Goal: Transaction & Acquisition: Purchase product/service

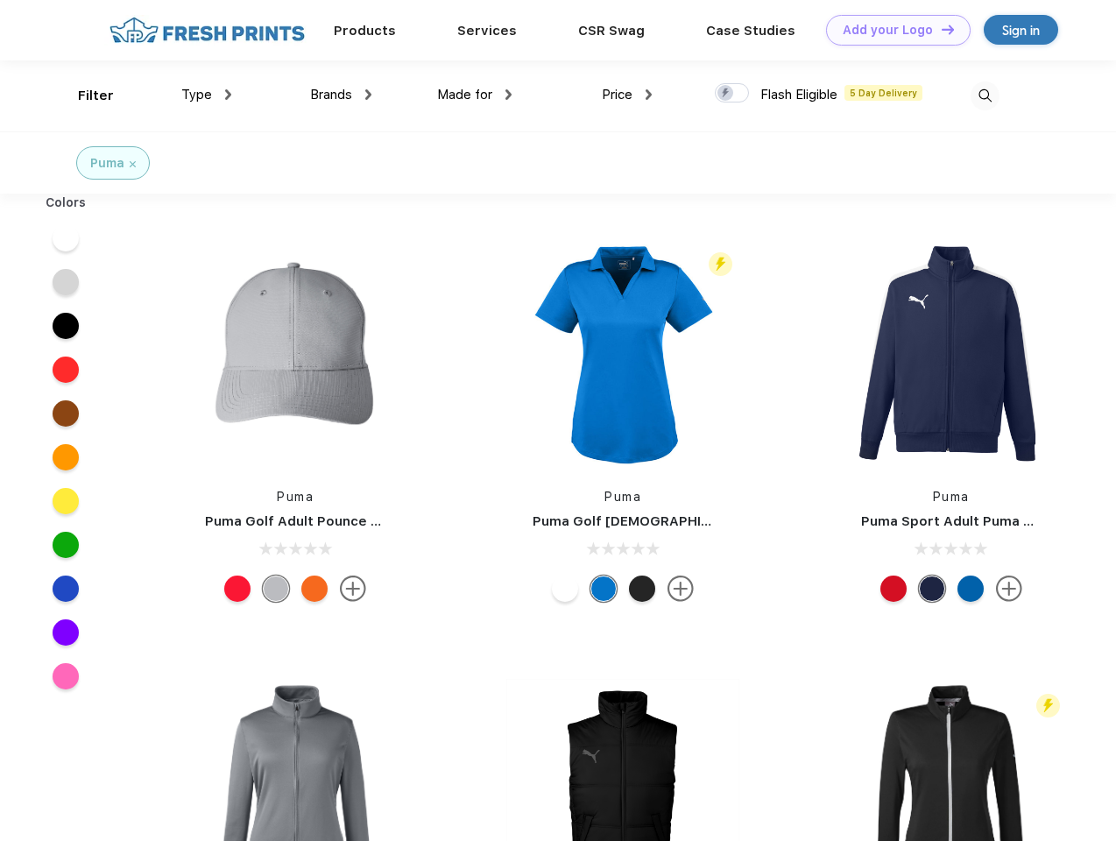
click at [892, 30] on link "Add your Logo Design Tool" at bounding box center [898, 30] width 145 height 31
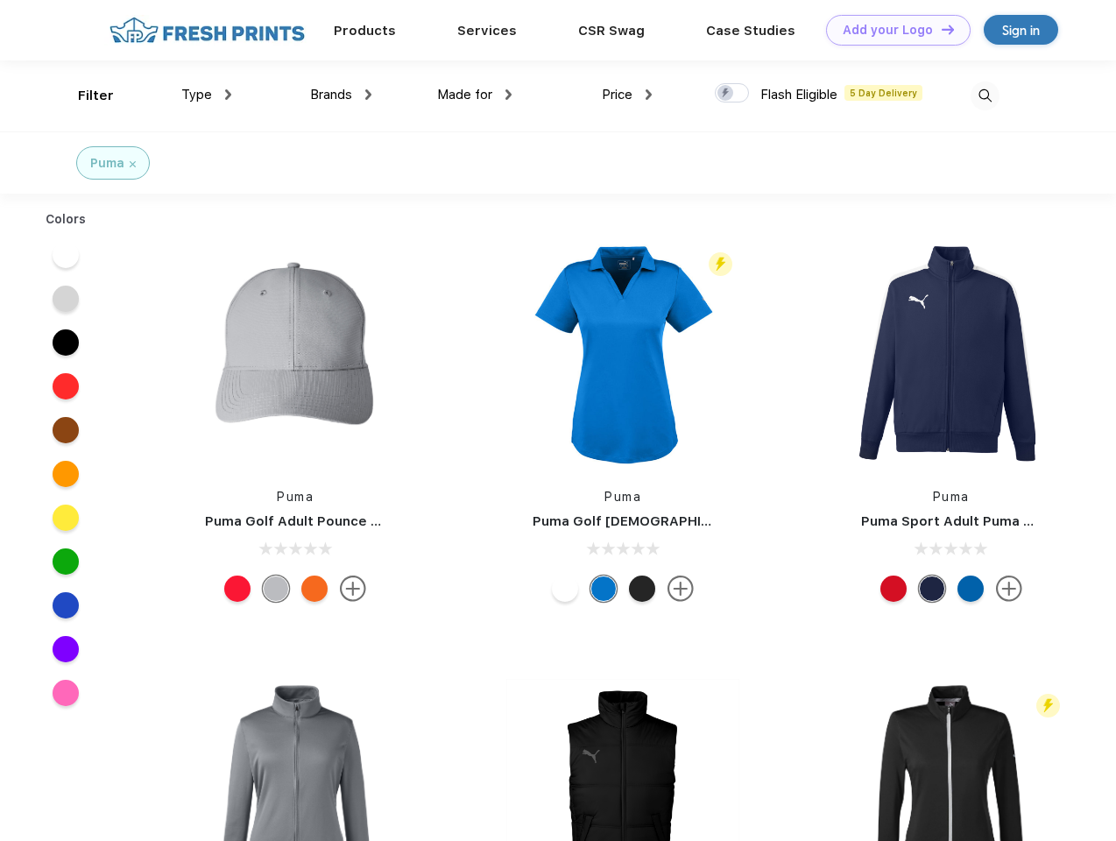
click at [0, 0] on div "Design Tool" at bounding box center [0, 0] width 0 height 0
click at [940, 29] on link "Add your Logo Design Tool" at bounding box center [898, 30] width 145 height 31
click at [84, 95] on div "Filter" at bounding box center [96, 96] width 36 height 20
click at [207, 95] on span "Type" at bounding box center [196, 95] width 31 height 16
click at [341, 95] on span "Brands" at bounding box center [331, 95] width 42 height 16
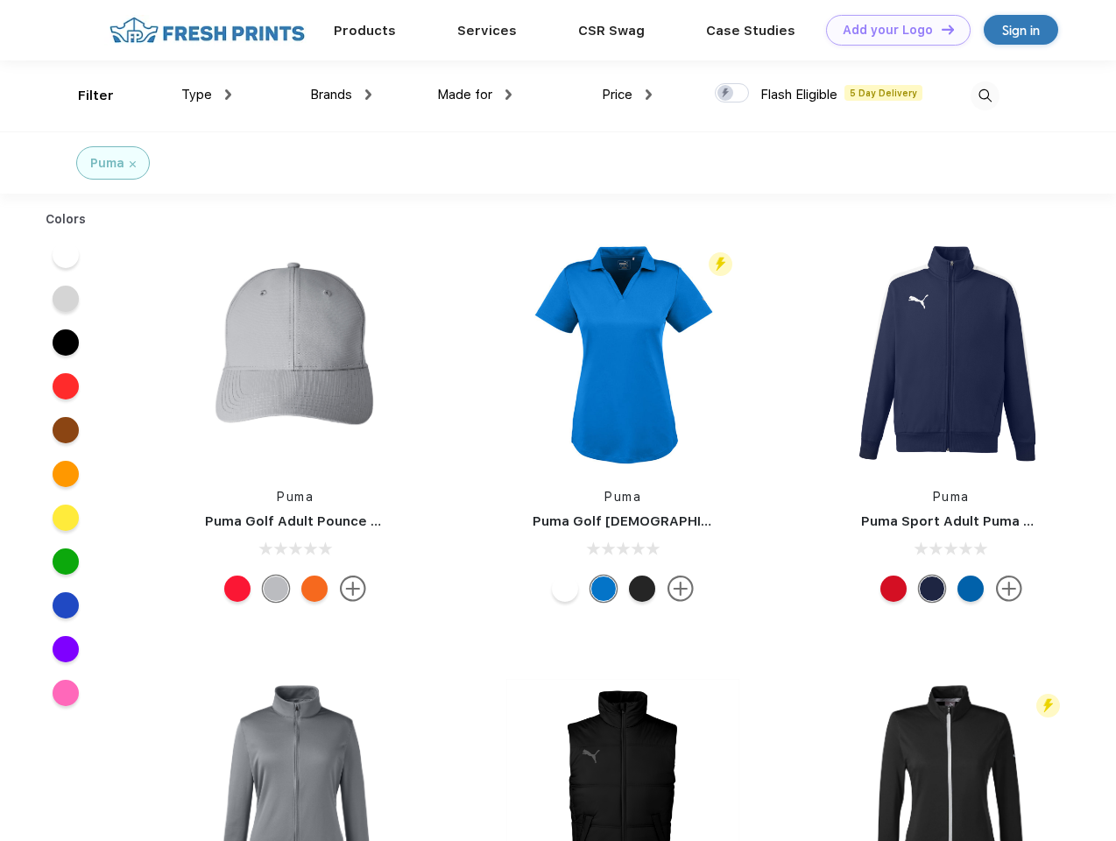
click at [475, 95] on span "Made for" at bounding box center [464, 95] width 55 height 16
click at [627, 95] on span "Price" at bounding box center [617, 95] width 31 height 16
click at [732, 94] on div at bounding box center [732, 92] width 34 height 19
click at [726, 94] on input "checkbox" at bounding box center [720, 87] width 11 height 11
click at [985, 95] on img at bounding box center [985, 95] width 29 height 29
